Goal: Complete application form: Complete application form

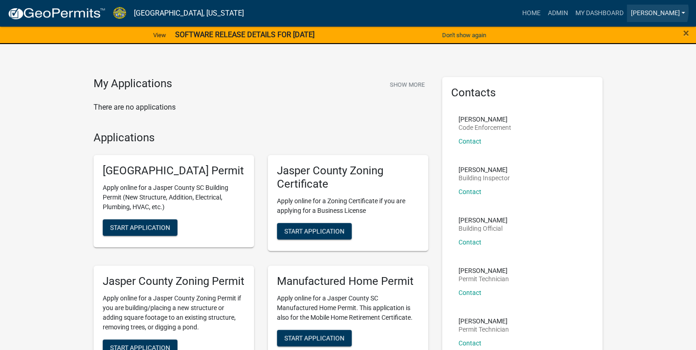
click at [677, 11] on link "Ciara" at bounding box center [658, 13] width 62 height 17
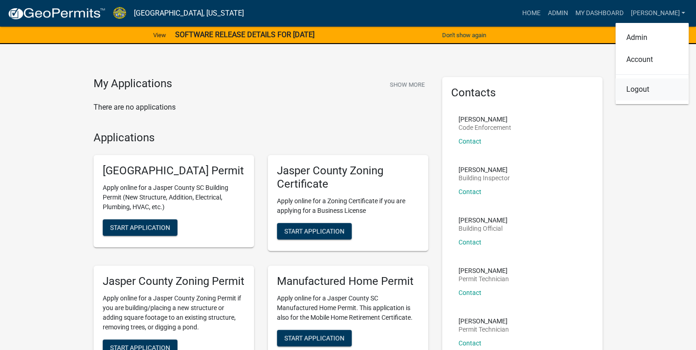
click at [633, 94] on link "Logout" at bounding box center [651, 89] width 73 height 22
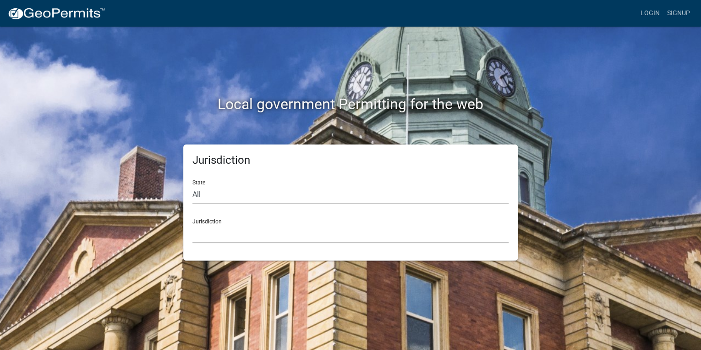
click at [221, 241] on select "Custer County, Colorado Carroll County, Georgia Cook County, Georgia Crawford C…" at bounding box center [351, 233] width 316 height 19
drag, startPoint x: 128, startPoint y: 193, endPoint x: 204, endPoint y: 192, distance: 76.1
click at [128, 193] on div "Jurisdiction State All Colorado Georgia Indiana Iowa Kansas Minnesota Ohio Sout…" at bounding box center [350, 202] width 523 height 116
click at [216, 193] on select "All Colorado Georgia Indiana Iowa Kansas Minnesota Ohio South Carolina Wisconsin" at bounding box center [351, 194] width 316 height 19
select select "South Carolina"
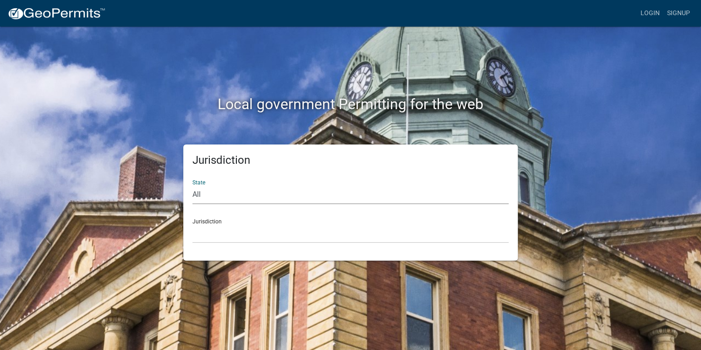
click at [193, 185] on select "All Colorado Georgia Indiana Iowa Kansas Minnesota Ohio South Carolina Wisconsin" at bounding box center [351, 194] width 316 height 19
click at [220, 235] on select "Abbeville County, South Carolina Jasper County, South Carolina" at bounding box center [351, 233] width 316 height 19
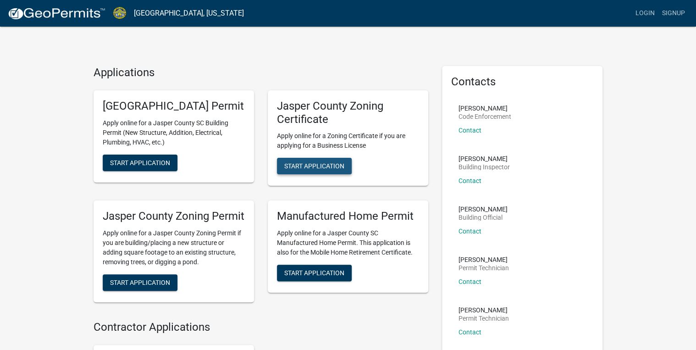
click at [291, 162] on span "Start Application" at bounding box center [314, 165] width 60 height 7
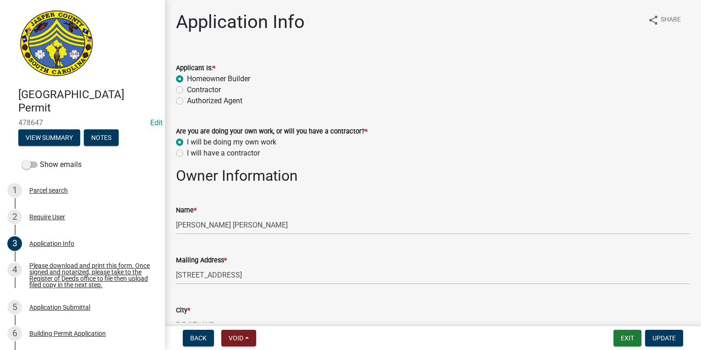
select select "f53fa719-3ff7-48d2-9eb7-3bbc18bb9995"
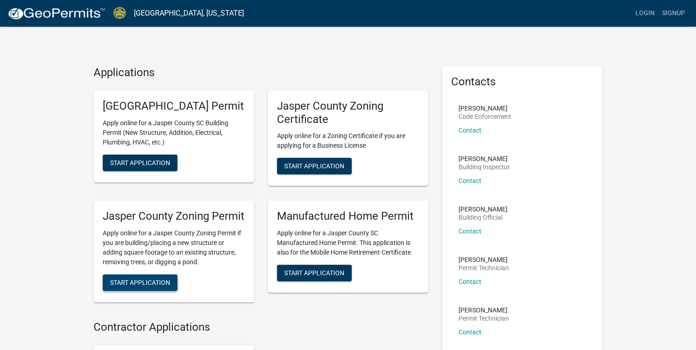
click at [152, 286] on span "Start Application" at bounding box center [140, 282] width 60 height 7
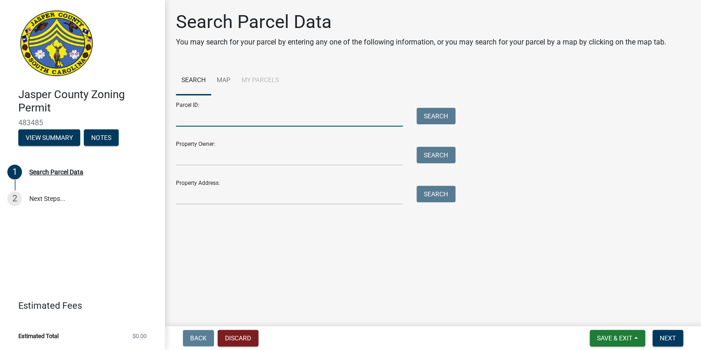
click at [188, 120] on input "Parcel ID:" at bounding box center [289, 117] width 227 height 19
paste input "028-00-03-036"
drag, startPoint x: 189, startPoint y: 119, endPoint x: 108, endPoint y: 136, distance: 82.8
click at [108, 136] on div "Jasper County Zoning Permit 483485 View Summary Notes 1 Search Parcel Data 2 Ne…" at bounding box center [350, 175] width 701 height 350
type input "028-00-03-036"
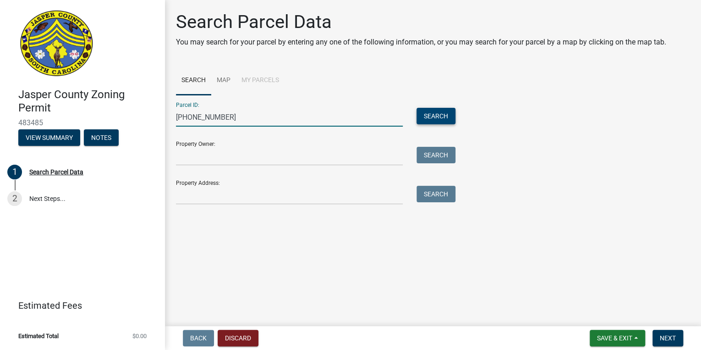
click at [433, 114] on button "Search" at bounding box center [436, 116] width 39 height 17
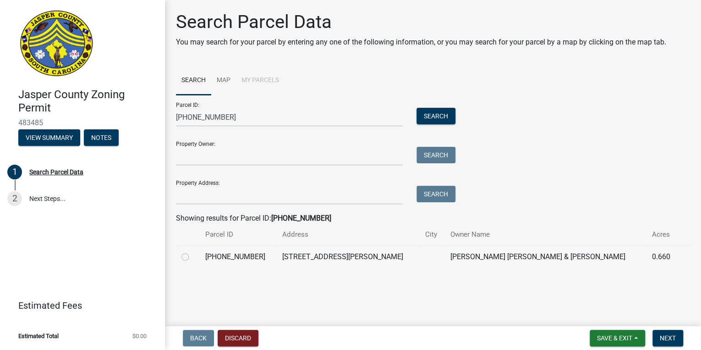
click at [193, 251] on label at bounding box center [193, 251] width 0 height 0
click at [193, 257] on input "radio" at bounding box center [196, 254] width 6 height 6
radio input "true"
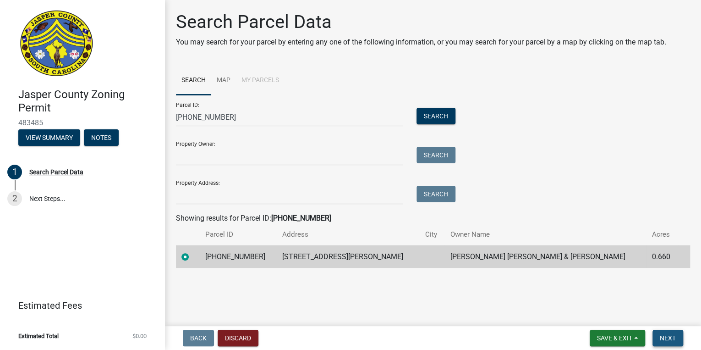
click at [661, 341] on span "Next" at bounding box center [668, 337] width 16 height 7
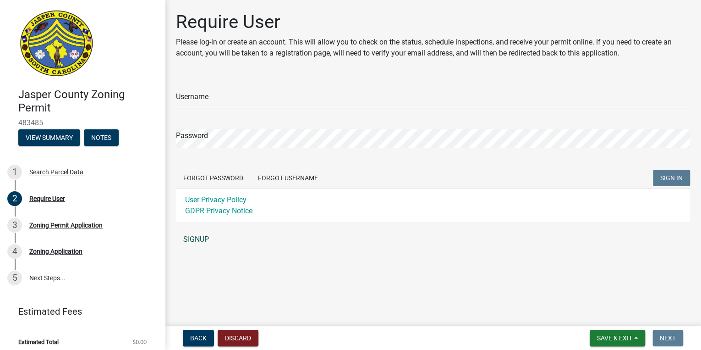
click at [188, 242] on link "SIGNUP" at bounding box center [433, 239] width 514 height 18
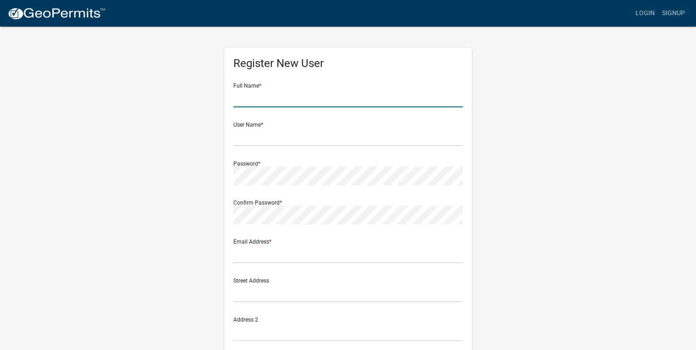
click at [265, 102] on input "text" at bounding box center [347, 97] width 229 height 19
type input "luis maria hernandez"
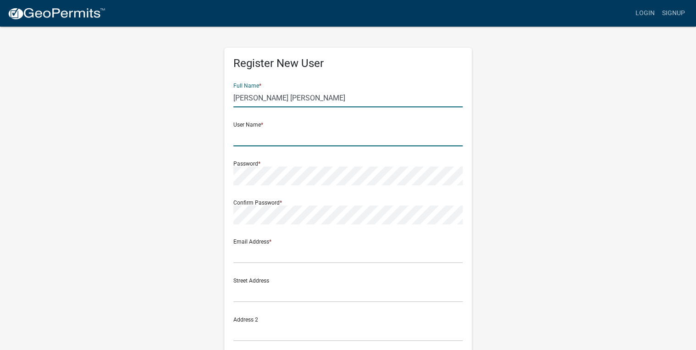
click at [255, 139] on input "text" at bounding box center [347, 136] width 229 height 19
type input "Luis0925$"
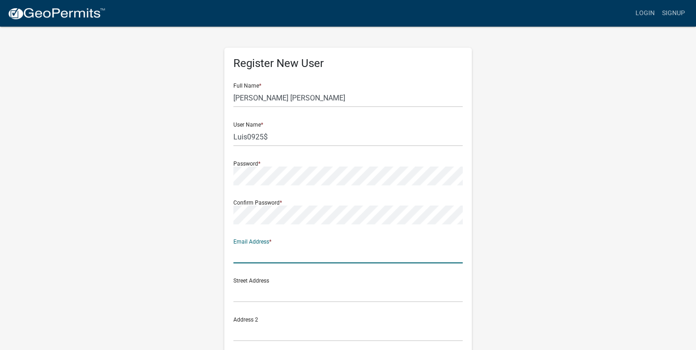
click at [331, 255] on input "text" at bounding box center [347, 253] width 229 height 19
click at [284, 256] on input "text" at bounding box center [347, 253] width 229 height 19
type input "luismhernandez25@outlook"
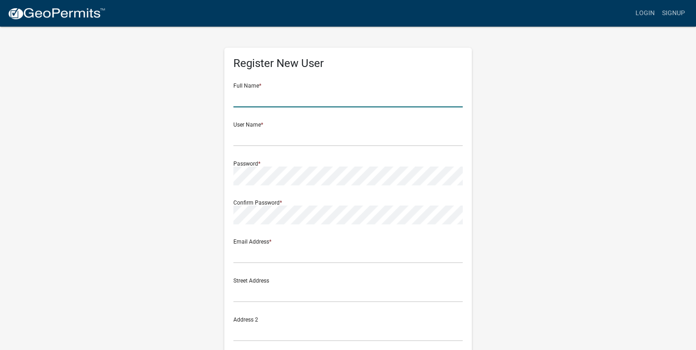
click at [277, 95] on input "text" at bounding box center [347, 97] width 229 height 19
type input "luis maria hernandez"
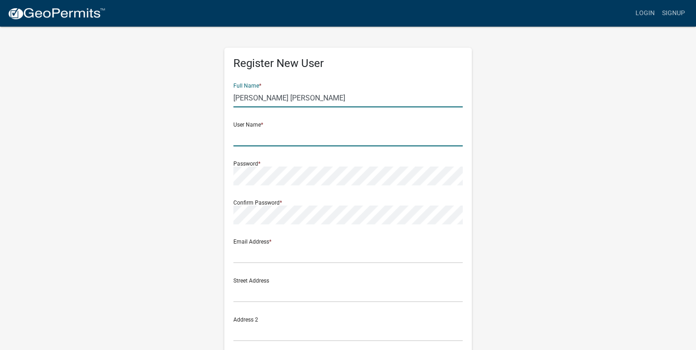
type input "Luis0925$"
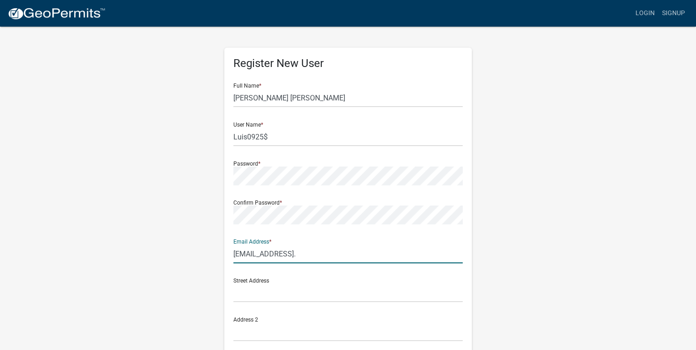
click at [332, 254] on input "luismhernandez25@outlook." at bounding box center [347, 253] width 229 height 19
type input "luismhernandez25@outlook.com"
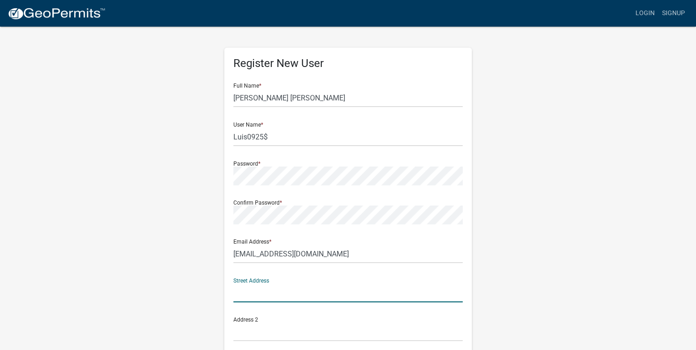
click at [272, 287] on input "text" at bounding box center [347, 292] width 229 height 19
click at [373, 284] on input "text" at bounding box center [347, 292] width 229 height 19
drag, startPoint x: 425, startPoint y: 320, endPoint x: 439, endPoint y: 369, distance: 49.9
drag, startPoint x: 439, startPoint y: 369, endPoint x: 289, endPoint y: 291, distance: 168.6
click at [289, 291] on input "53 honey hil" at bounding box center [347, 292] width 229 height 19
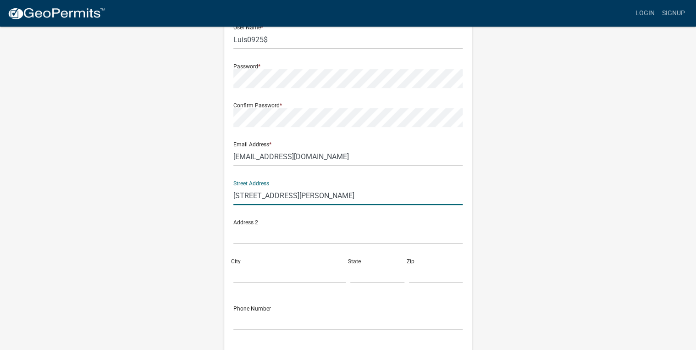
scroll to position [110, 0]
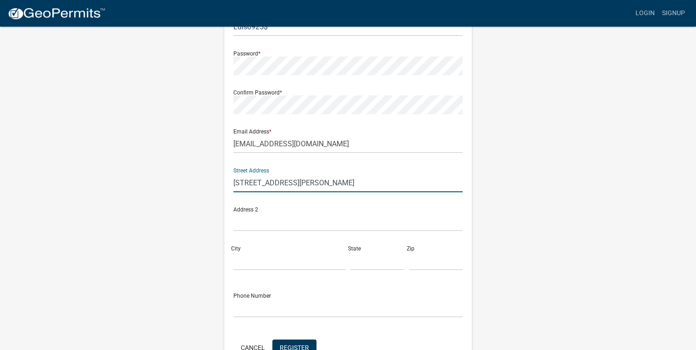
type input "53 honey hill rd"
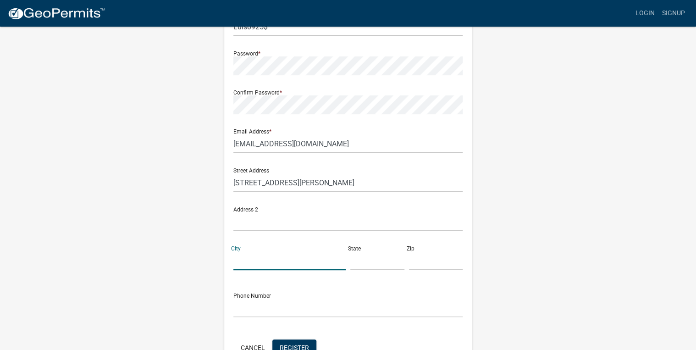
click at [266, 258] on input "City" at bounding box center [289, 260] width 112 height 19
type input "hardeeville"
click at [387, 259] on input "text" at bounding box center [377, 260] width 54 height 19
type input "sc"
click at [417, 265] on input "text" at bounding box center [436, 260] width 54 height 19
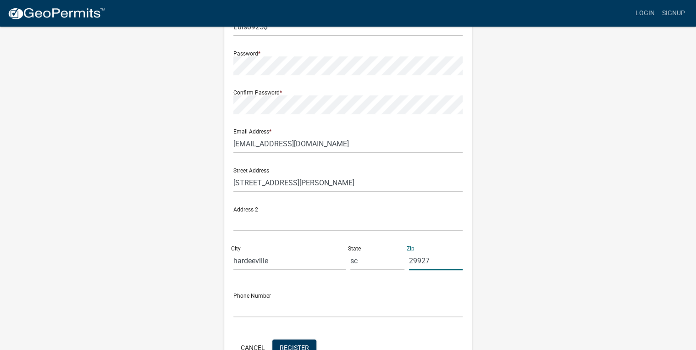
type input "29927"
click at [259, 315] on input "text" at bounding box center [347, 307] width 229 height 19
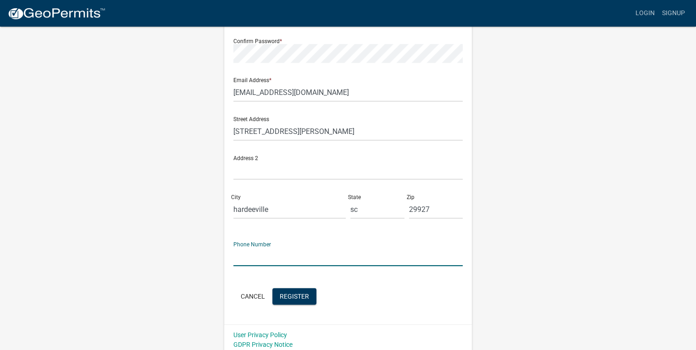
scroll to position [166, 0]
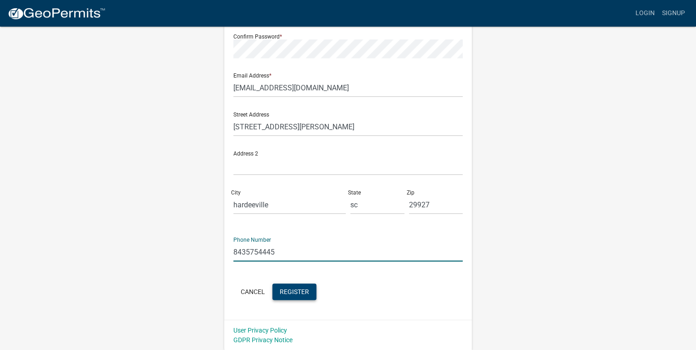
type input "8435754445"
click at [293, 290] on span "Register" at bounding box center [294, 290] width 29 height 7
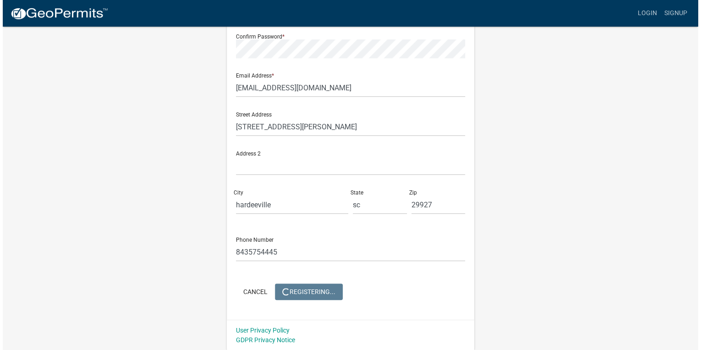
scroll to position [0, 0]
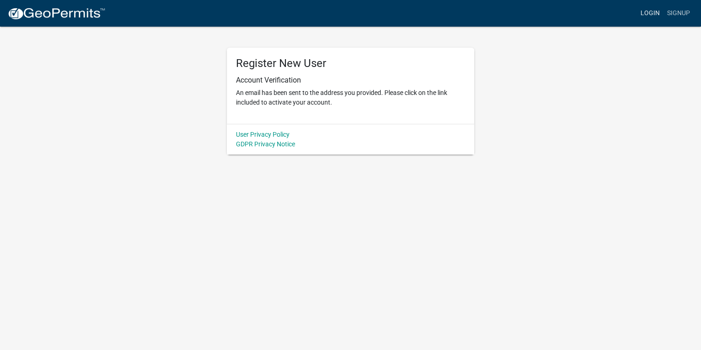
click at [658, 15] on link "Login" at bounding box center [650, 13] width 27 height 17
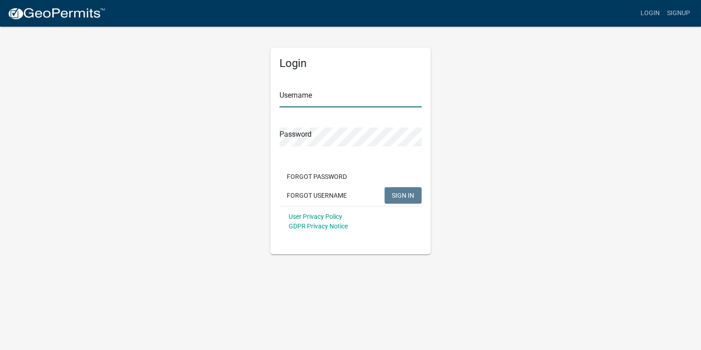
click at [302, 99] on input "Username" at bounding box center [351, 97] width 142 height 19
type input "Luis0925$"
click at [395, 191] on span "SIGN IN" at bounding box center [403, 194] width 22 height 7
click at [402, 193] on span "SIGN IN" at bounding box center [403, 194] width 22 height 7
